Goal: Transaction & Acquisition: Download file/media

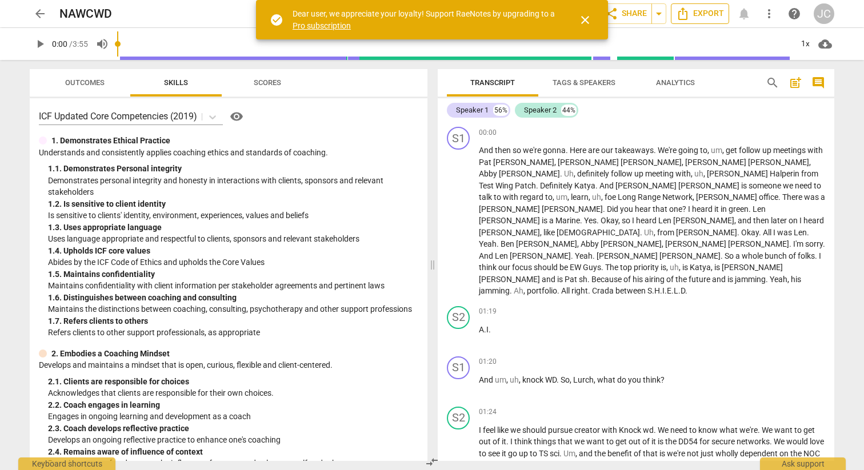
click at [703, 14] on span "Export" at bounding box center [700, 14] width 48 height 14
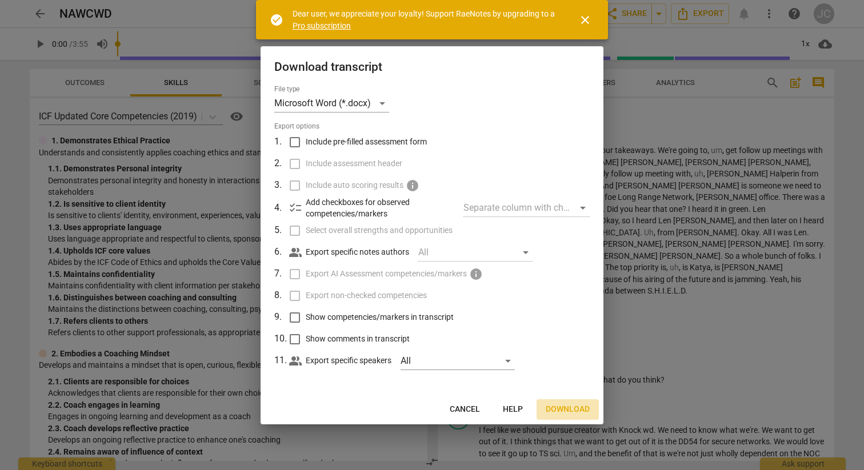
click at [556, 406] on span "Download" at bounding box center [567, 409] width 44 height 11
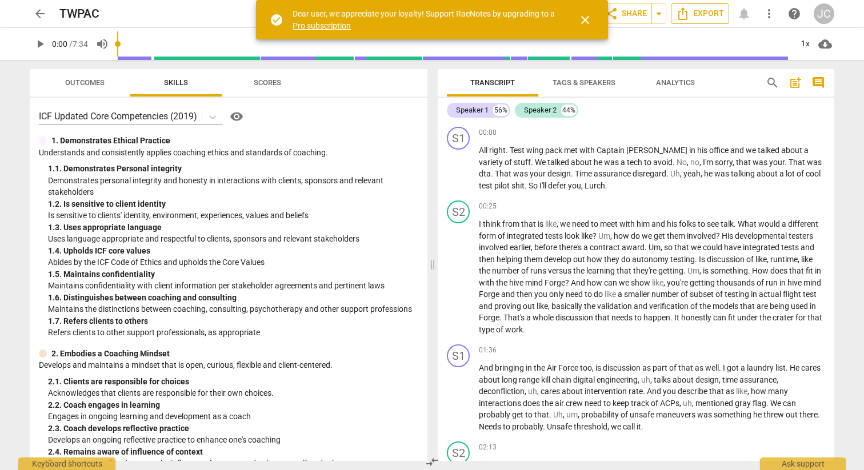
click at [715, 13] on span "Export" at bounding box center [700, 14] width 48 height 14
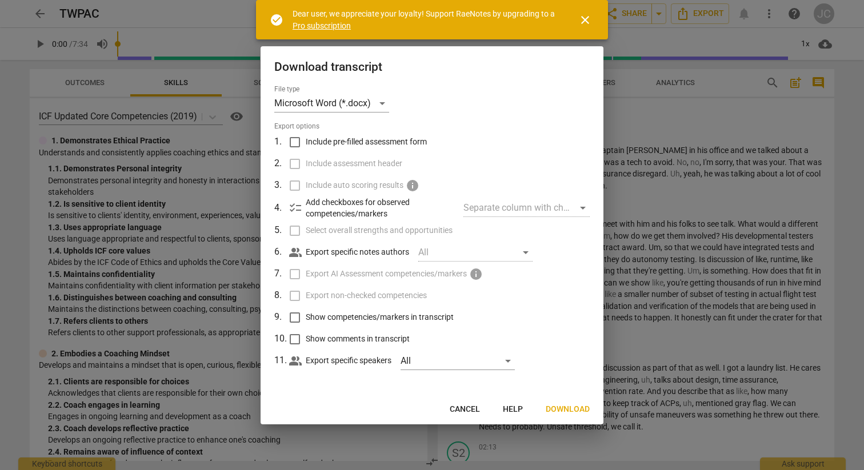
click at [557, 411] on span "Download" at bounding box center [567, 409] width 44 height 11
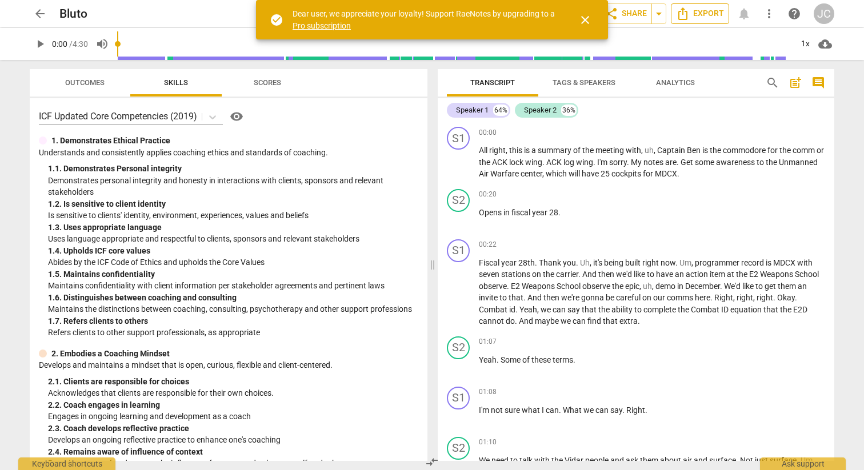
click at [692, 19] on span "Export" at bounding box center [700, 14] width 48 height 14
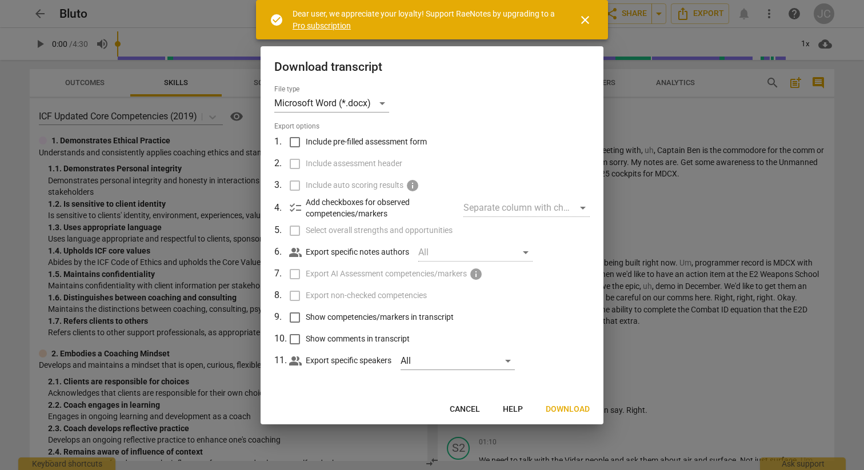
click at [568, 409] on span "Download" at bounding box center [567, 409] width 44 height 11
